Goal: Communication & Community: Connect with others

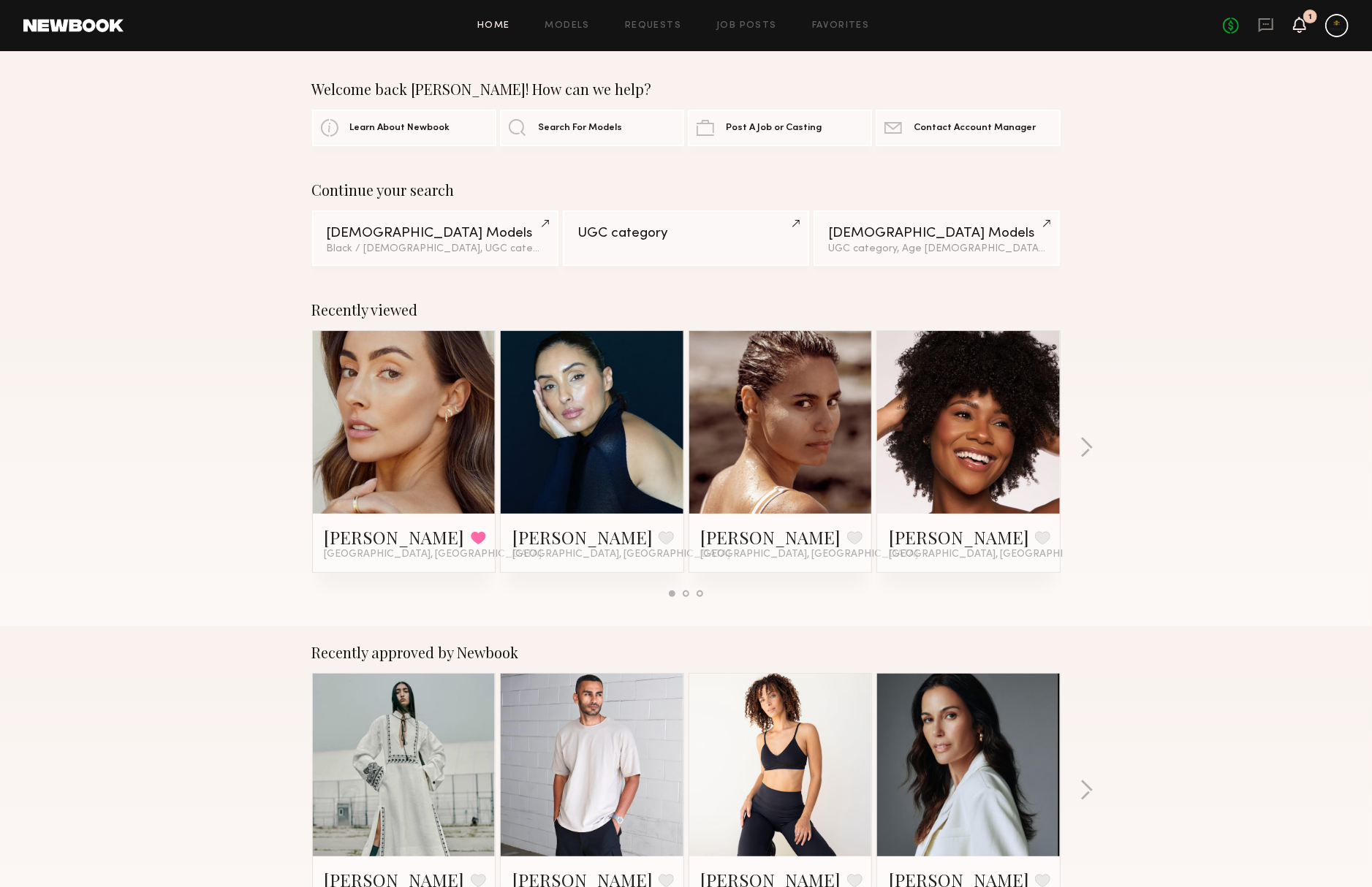
click at [1230, 24] on icon at bounding box center [1301, 24] width 12 height 10
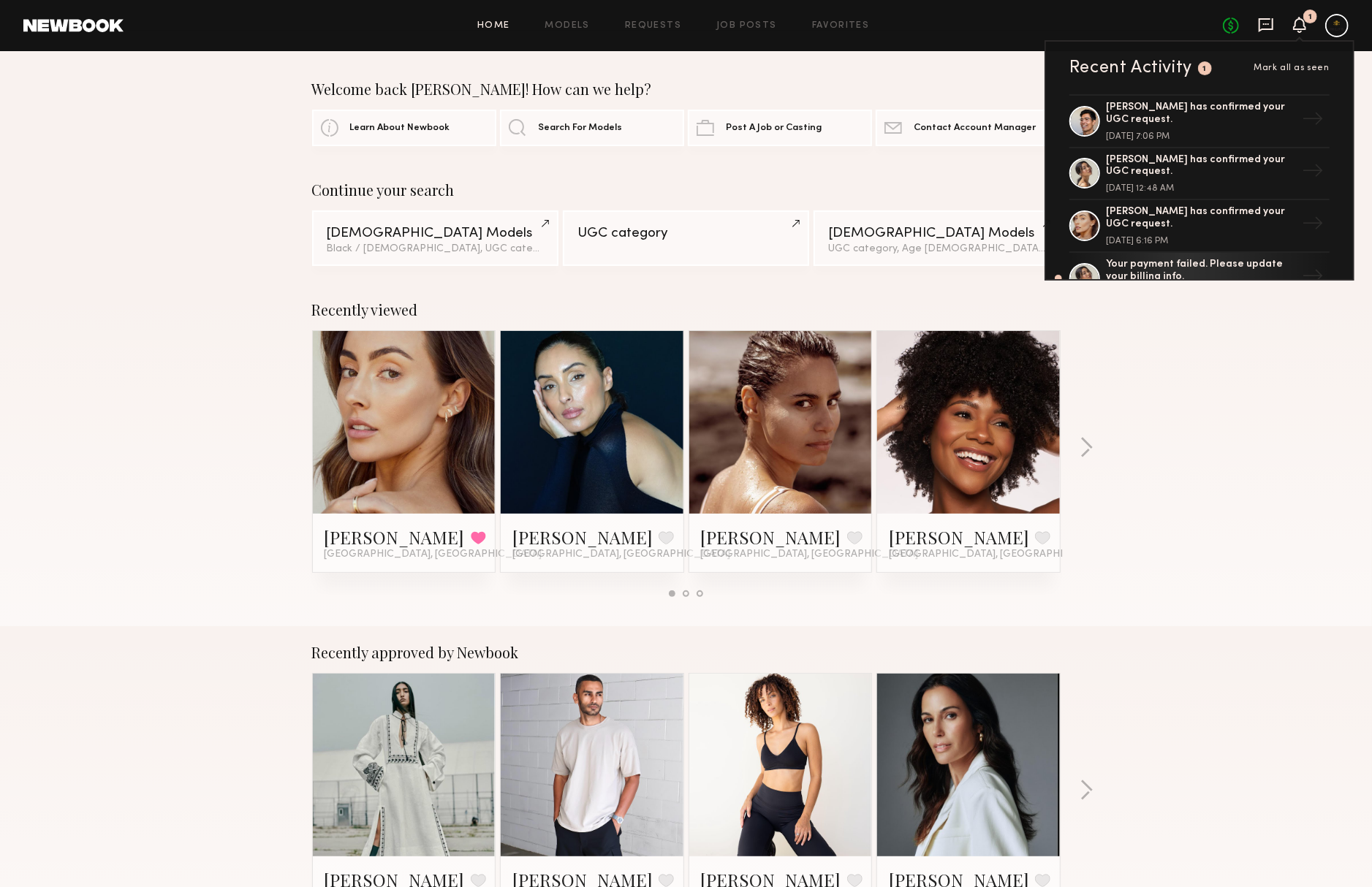
click at [1230, 25] on icon at bounding box center [1266, 25] width 15 height 14
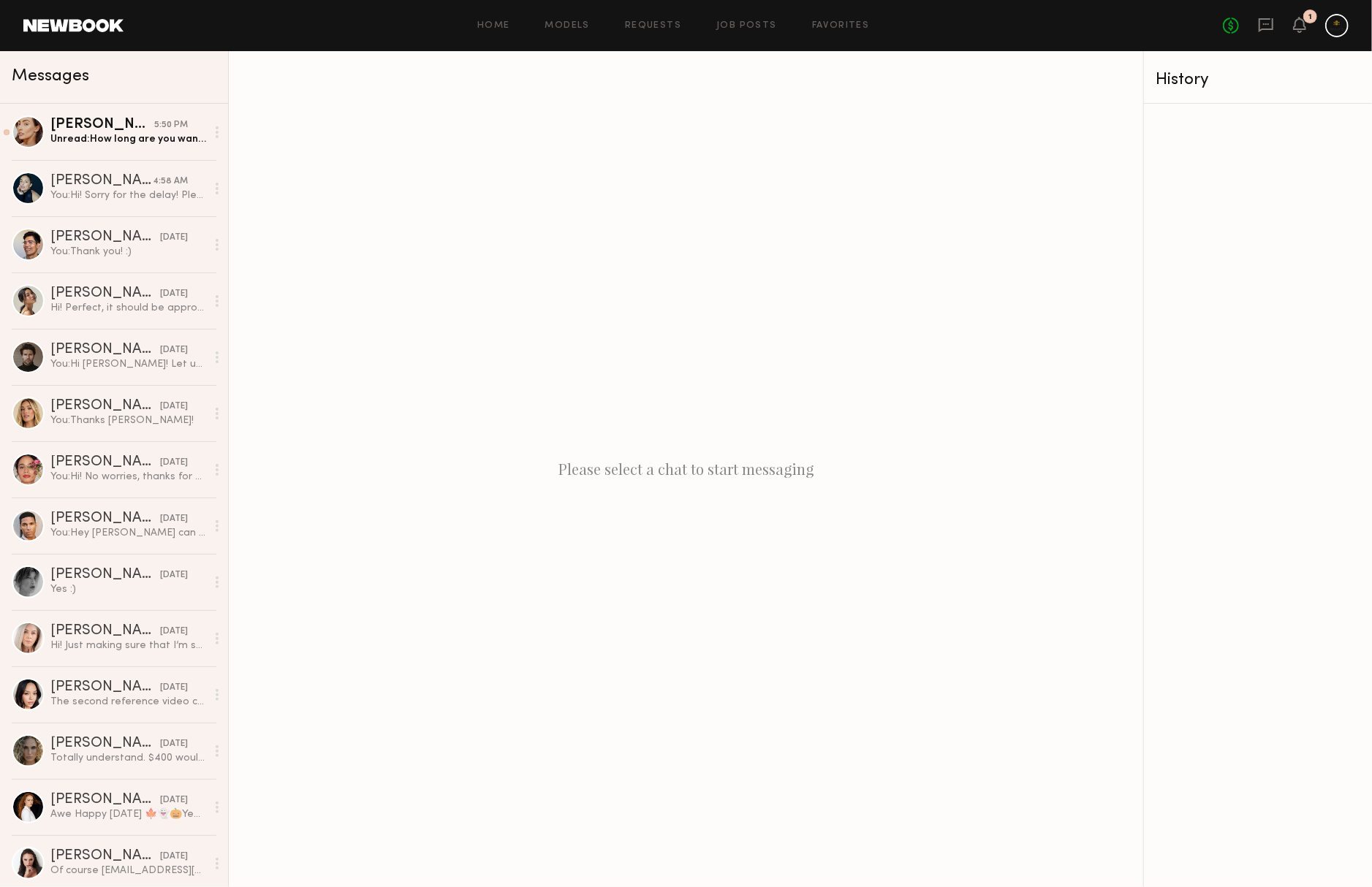
click at [1230, 24] on div at bounding box center [1337, 26] width 24 height 24
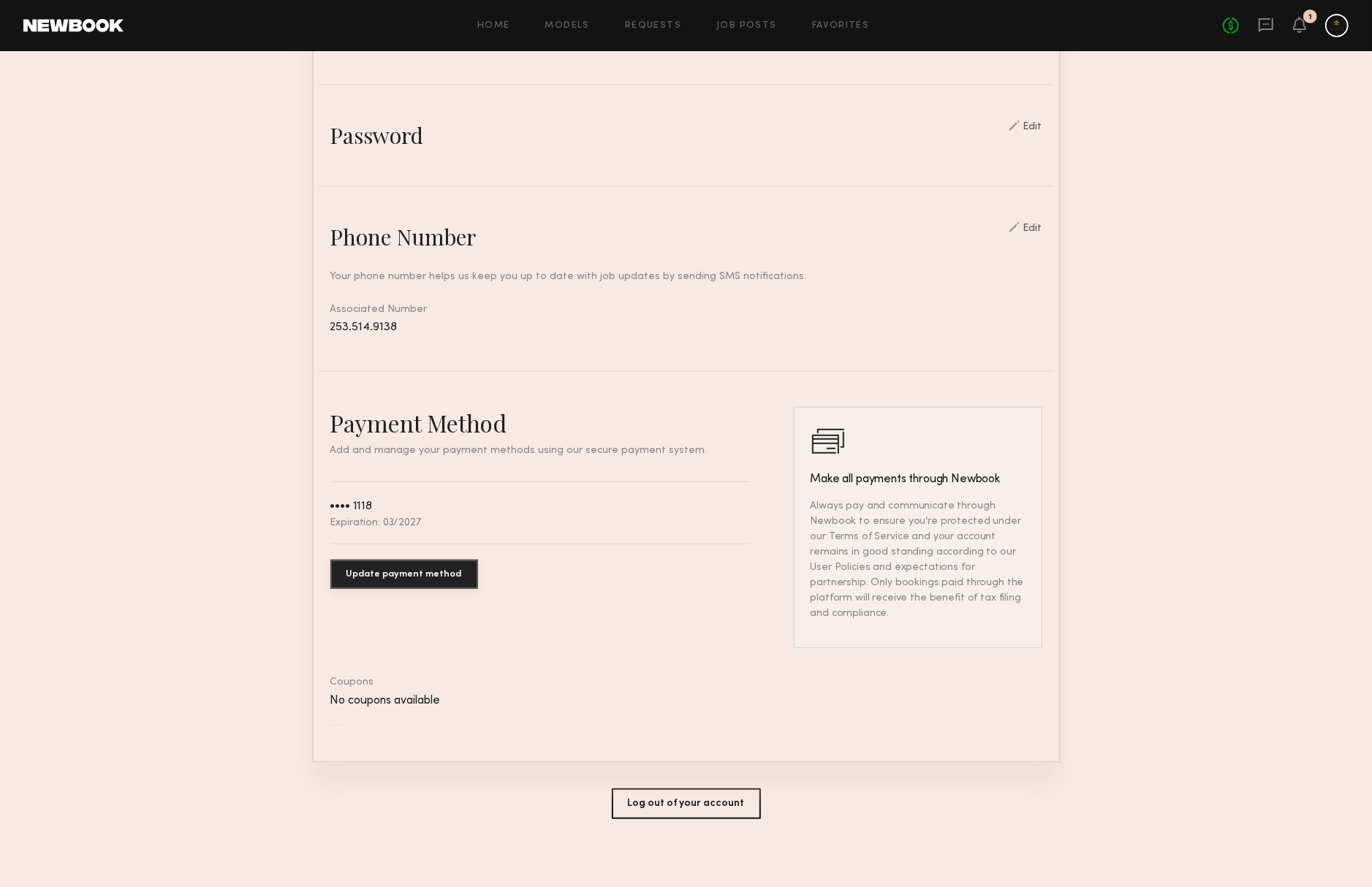
scroll to position [475, 0]
click at [628, 803] on button "Log out of your account" at bounding box center [686, 805] width 149 height 31
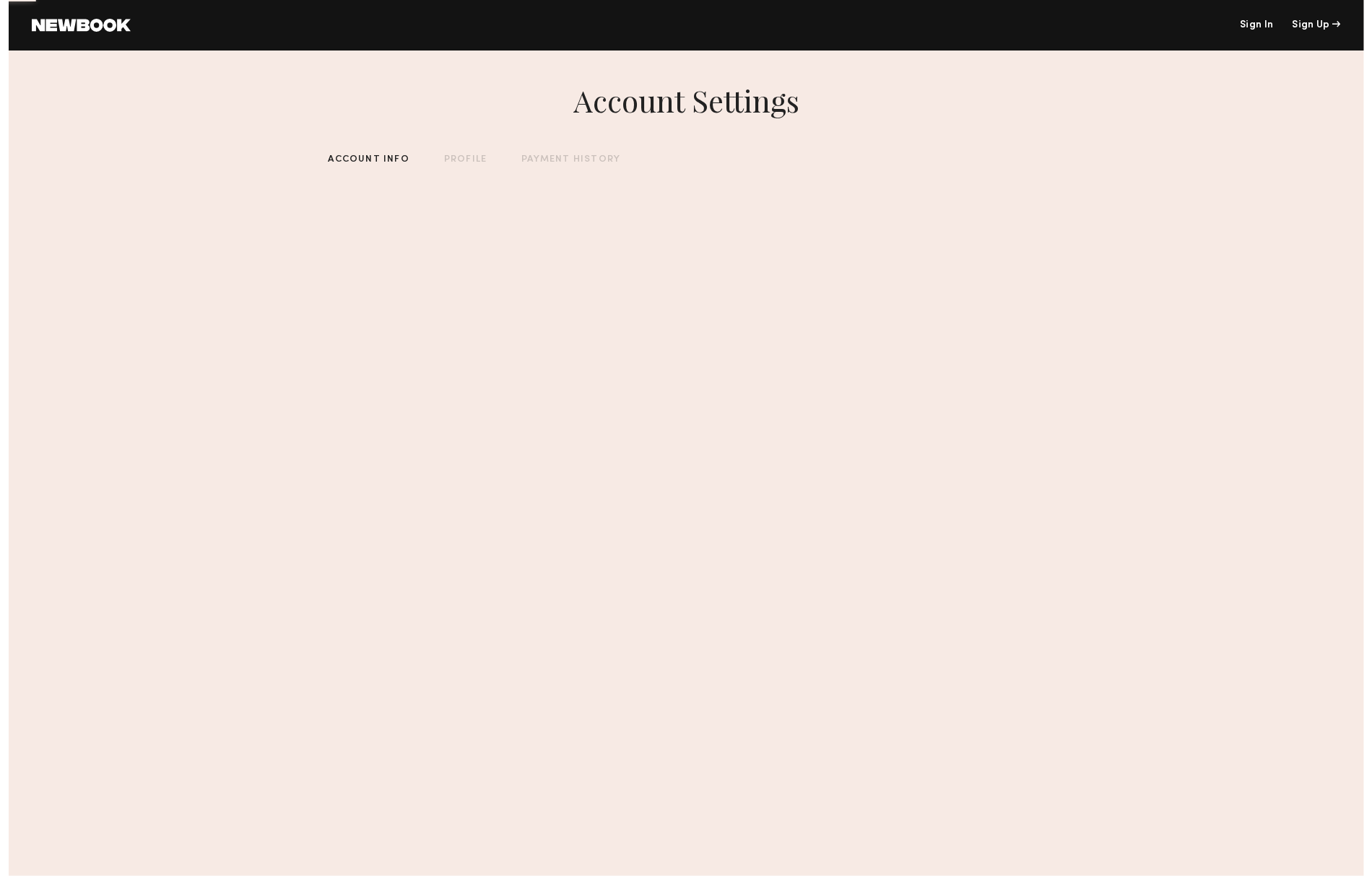
scroll to position [0, 0]
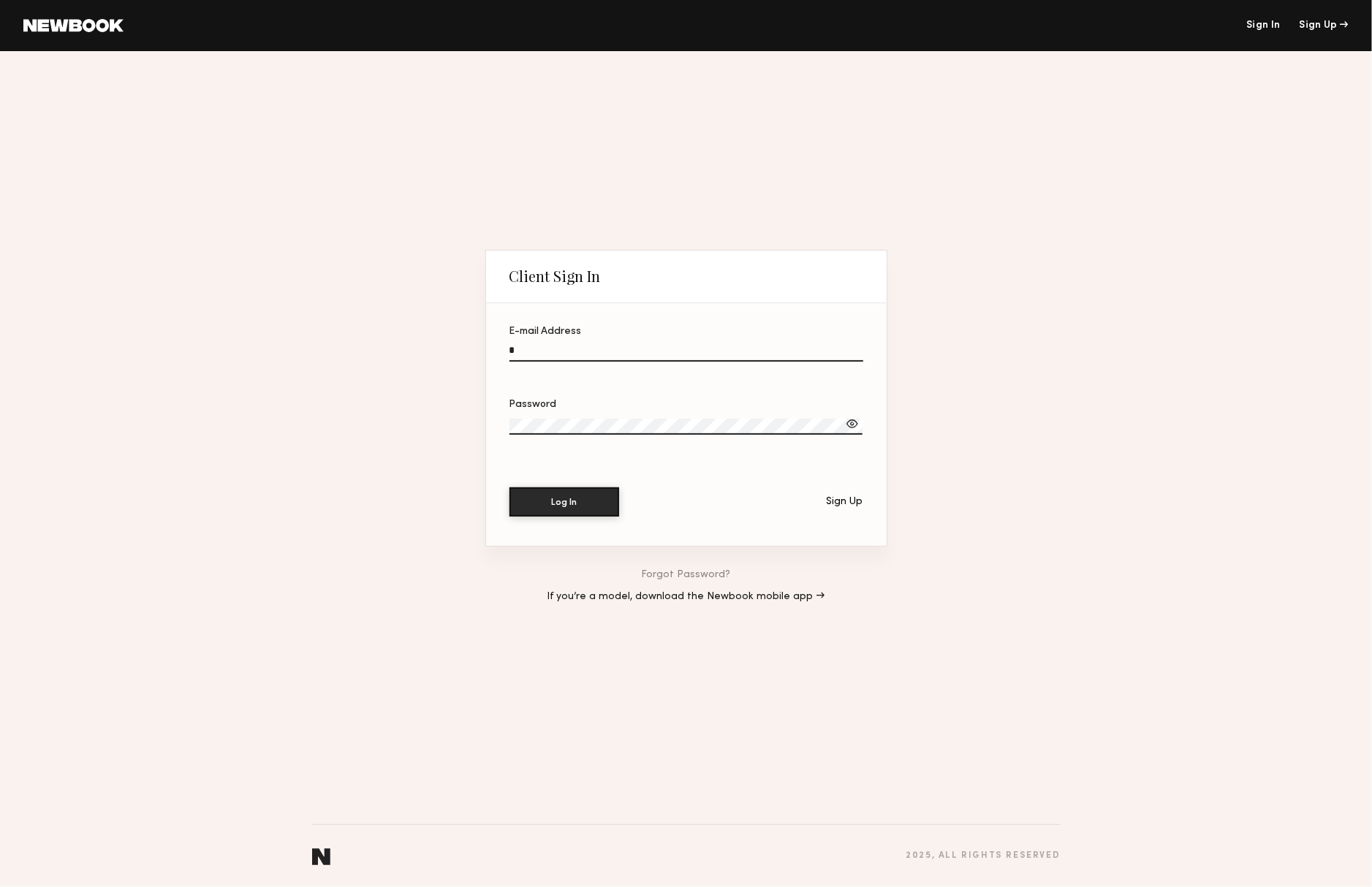
type input "**********"
click at [564, 502] on button "Log In" at bounding box center [564, 502] width 110 height 30
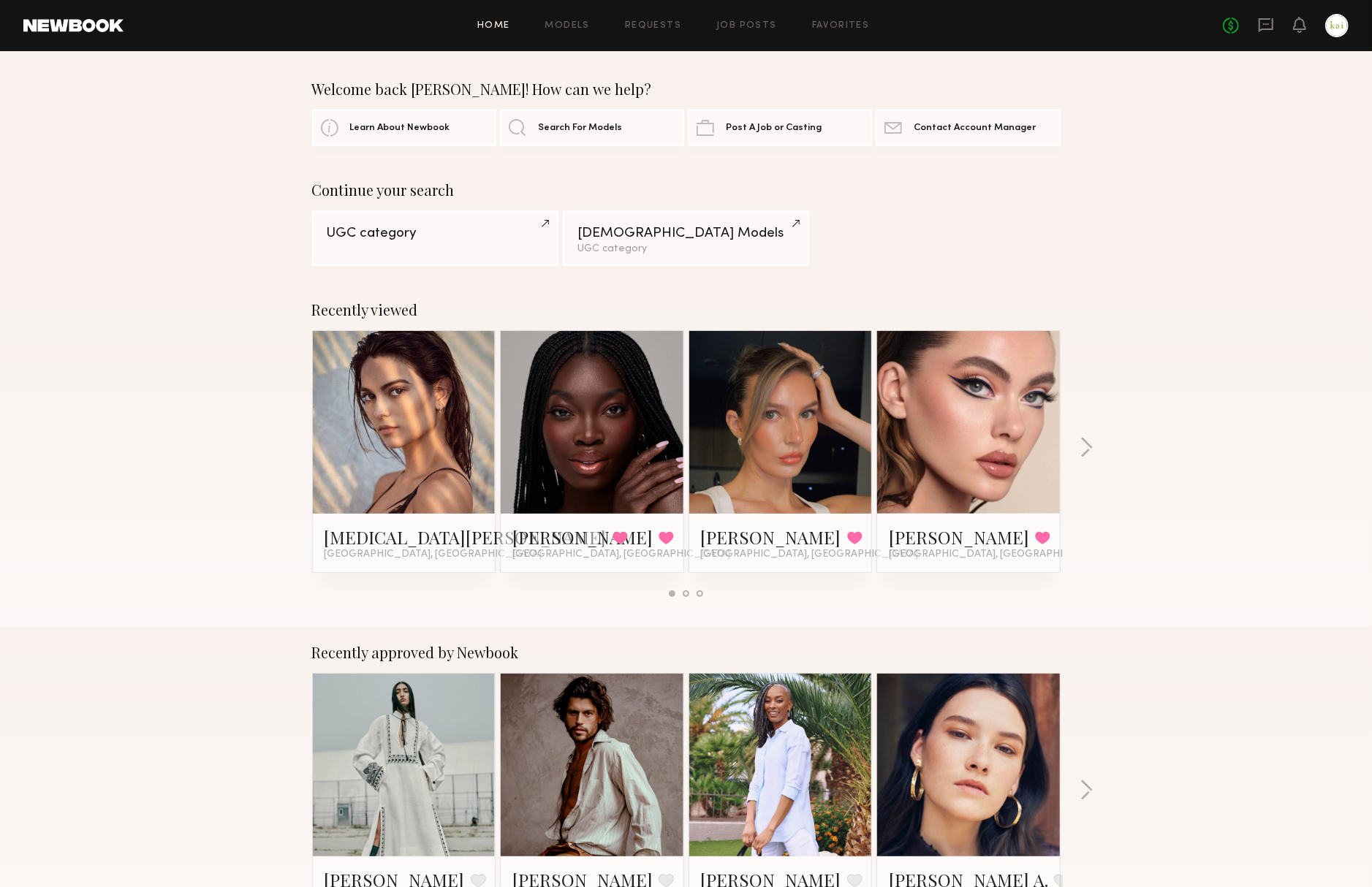
click at [1230, 19] on div "No fees up to $5,000" at bounding box center [1286, 26] width 126 height 24
click at [1230, 21] on icon at bounding box center [1266, 25] width 16 height 16
